Goal: Download file/media: Download file/media

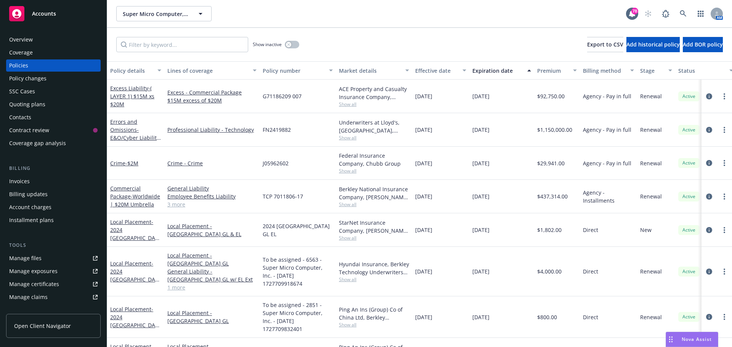
scroll to position [38, 0]
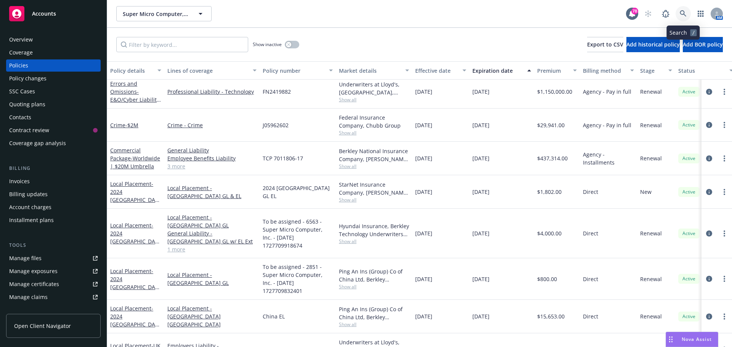
click at [684, 14] on icon at bounding box center [682, 13] width 6 height 6
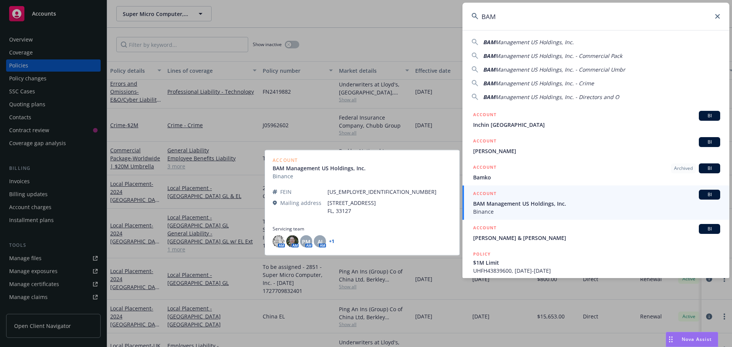
type input "BAM"
click at [517, 207] on span "BAM Management US Holdings, Inc." at bounding box center [596, 204] width 247 height 8
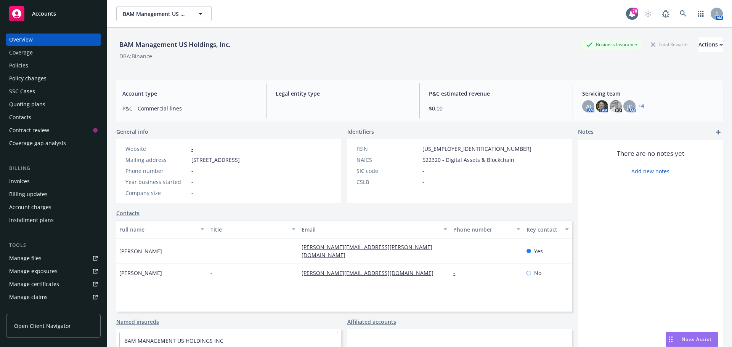
click at [34, 67] on div "Policies" at bounding box center [53, 65] width 88 height 12
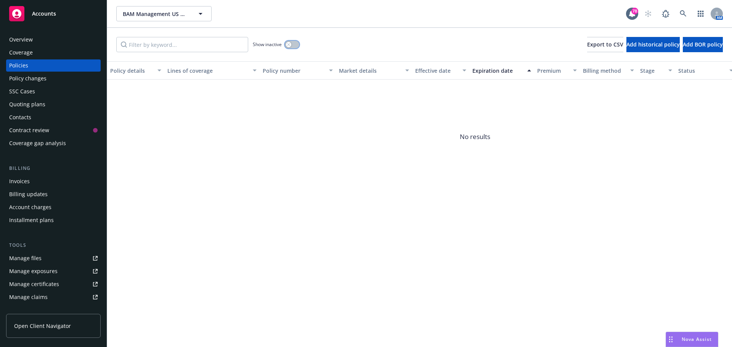
click at [290, 44] on div "button" at bounding box center [288, 44] width 5 height 5
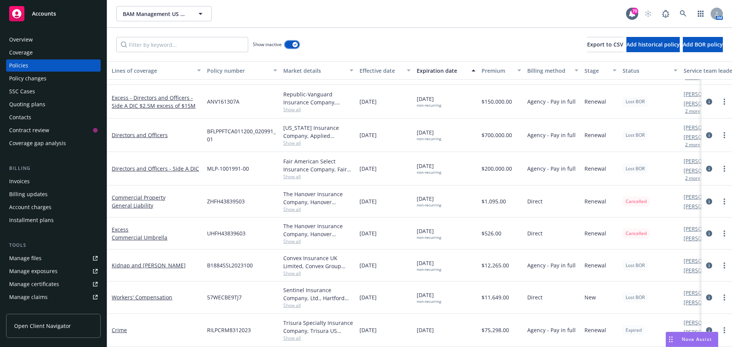
scroll to position [797, 0]
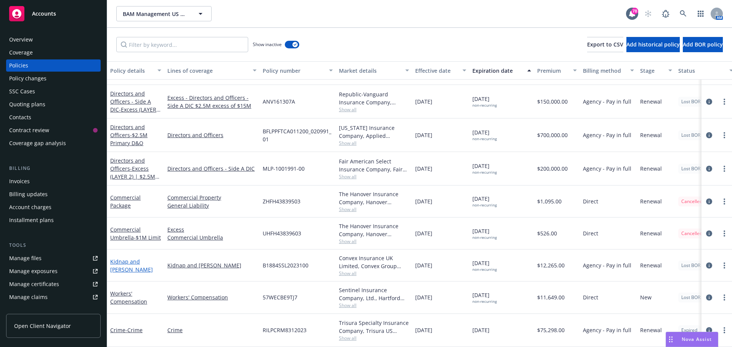
click at [143, 259] on link "Kidnap and [PERSON_NAME]" at bounding box center [131, 265] width 43 height 15
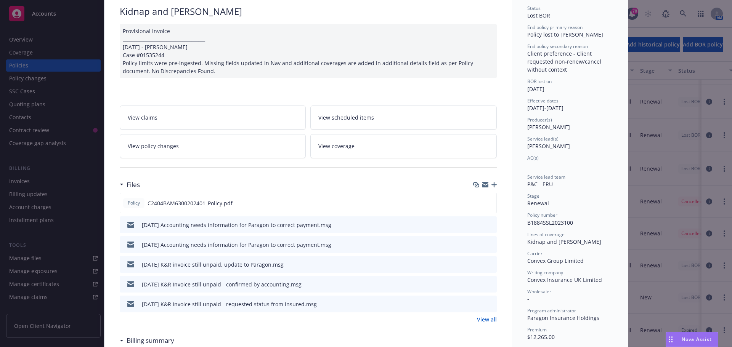
scroll to position [76, 0]
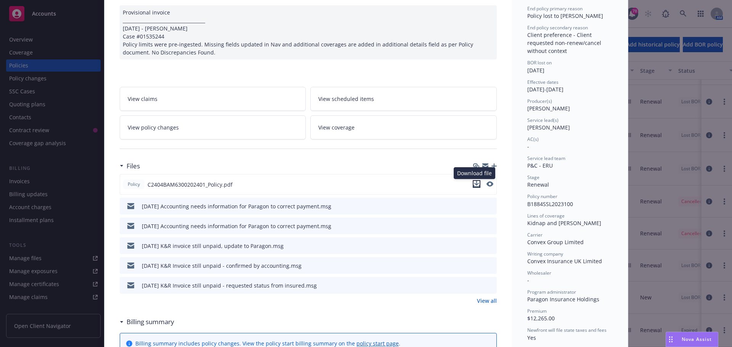
click at [473, 183] on icon "download file" at bounding box center [476, 184] width 6 height 6
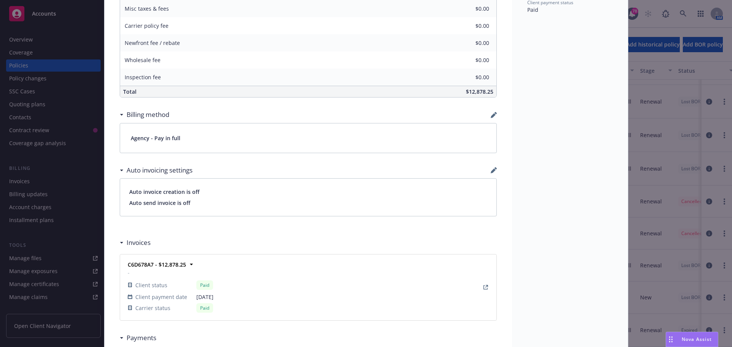
scroll to position [533, 0]
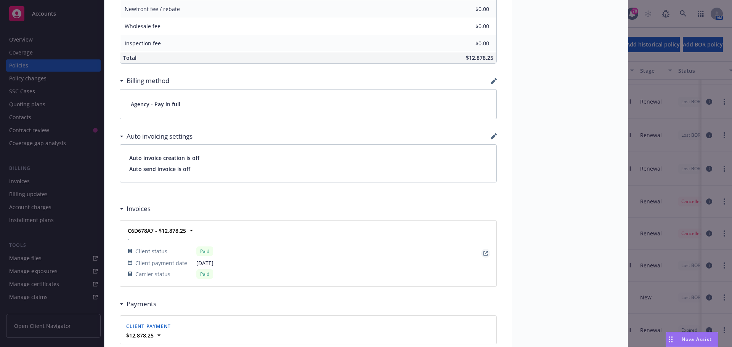
click at [483, 251] on icon "View Invoice" at bounding box center [485, 253] width 5 height 5
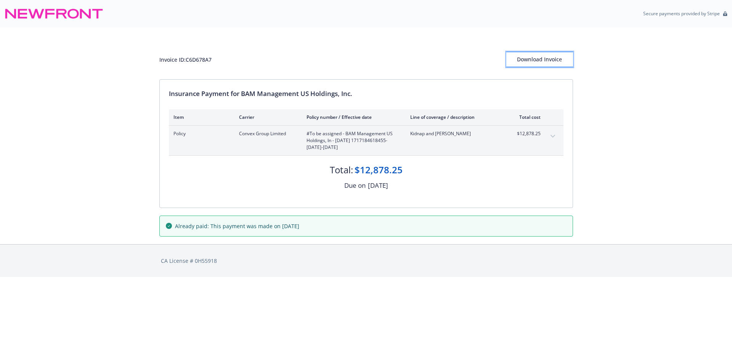
click at [546, 61] on div "Download Invoice" at bounding box center [539, 59] width 67 height 14
